Goal: Check status: Check status

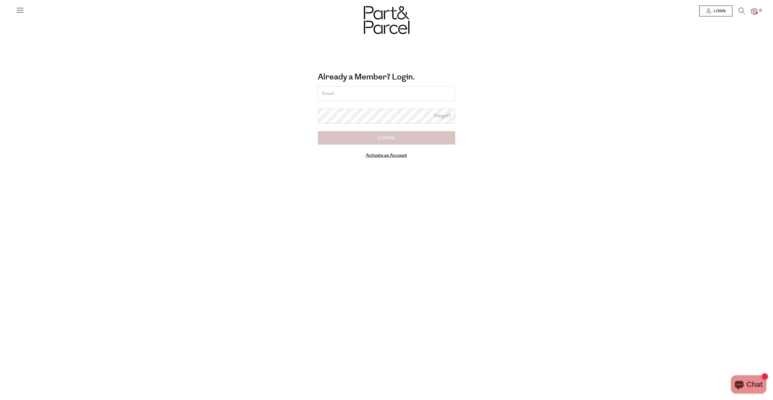
type input "shane@lghm.com.au"
click at [390, 139] on input "Login" at bounding box center [386, 137] width 137 height 13
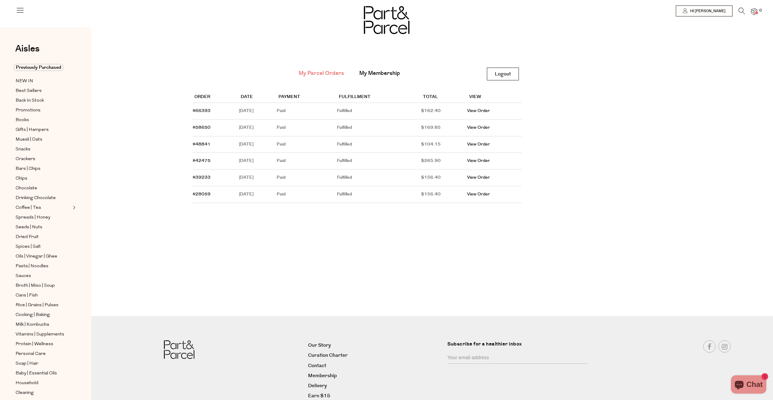
scroll to position [0, 0]
click at [483, 110] on link "View Order" at bounding box center [478, 111] width 23 height 6
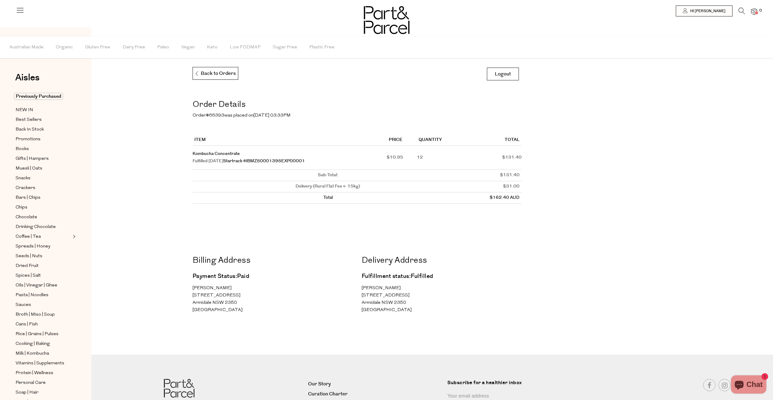
click at [753, 12] on img at bounding box center [754, 11] width 6 height 7
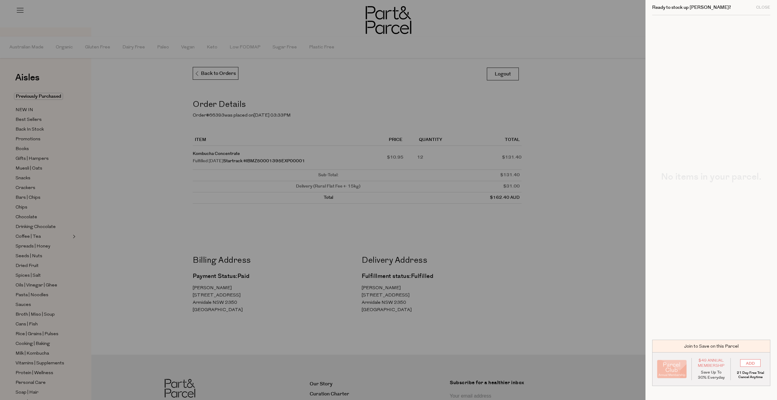
click at [133, 129] on div at bounding box center [388, 200] width 777 height 400
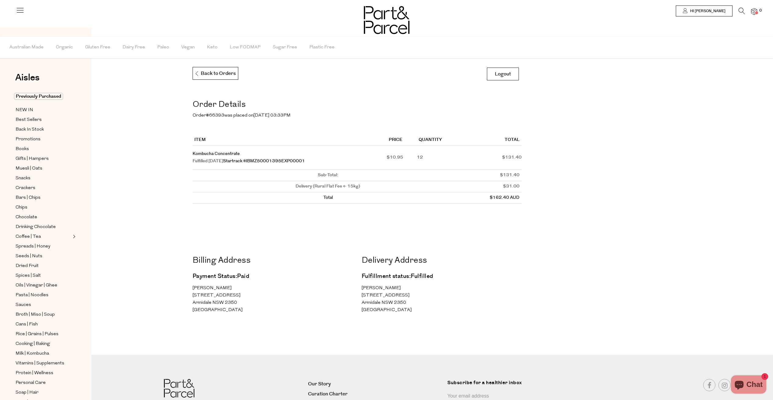
click at [741, 12] on icon at bounding box center [741, 11] width 6 height 7
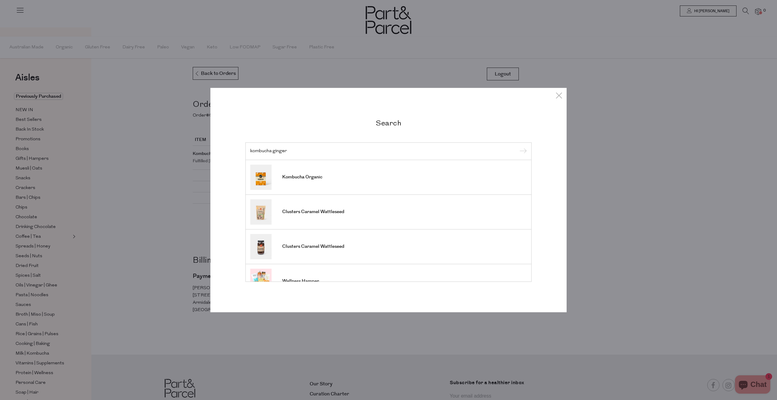
type input "kombucha ginger"
click at [522, 152] on input "submit" at bounding box center [522, 151] width 9 height 9
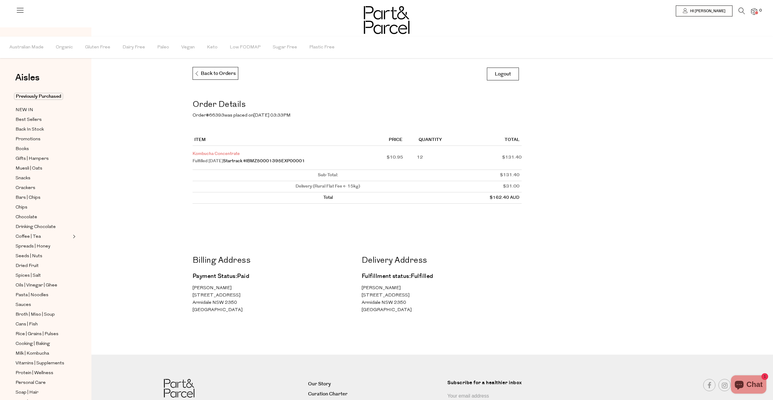
click at [235, 156] on link "Kombucha Concentrate" at bounding box center [215, 154] width 47 height 6
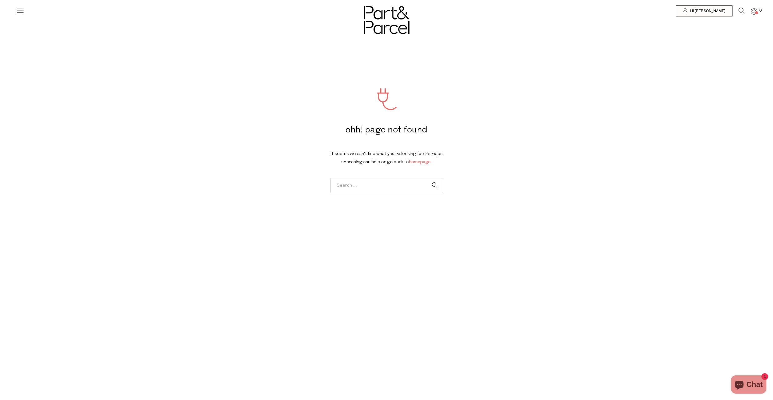
click at [417, 162] on link "homepage." at bounding box center [420, 162] width 23 height 6
